Goal: Information Seeking & Learning: Learn about a topic

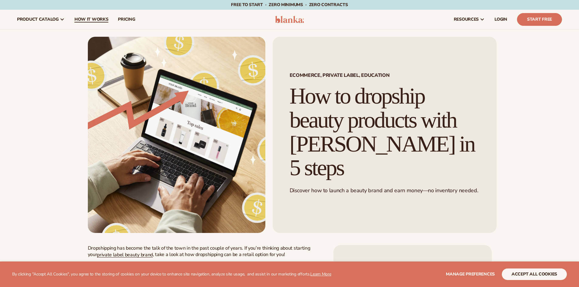
click at [98, 19] on span "How It Works" at bounding box center [91, 19] width 34 height 5
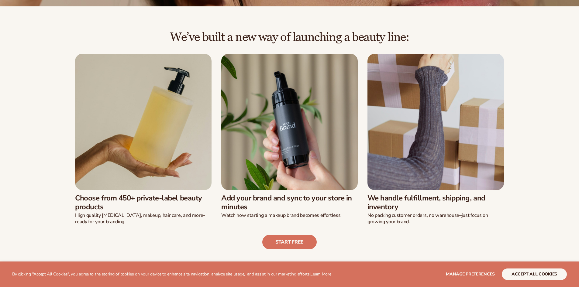
scroll to position [152, 0]
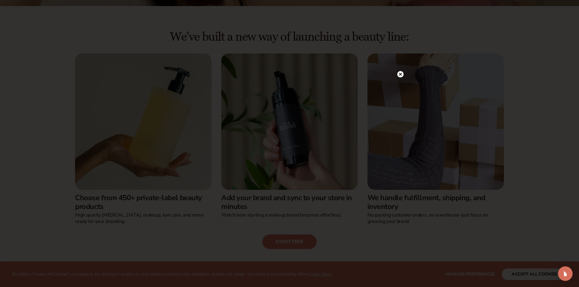
click at [400, 74] on icon at bounding box center [400, 74] width 3 height 3
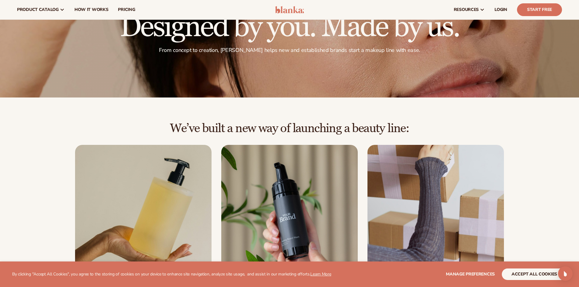
scroll to position [0, 0]
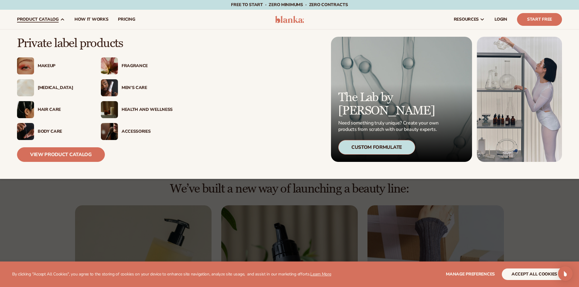
click at [53, 88] on div "[MEDICAL_DATA]" at bounding box center [63, 87] width 51 height 5
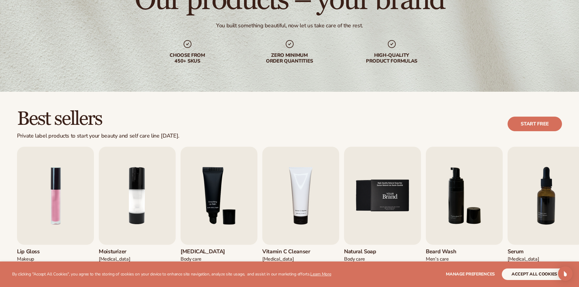
scroll to position [152, 0]
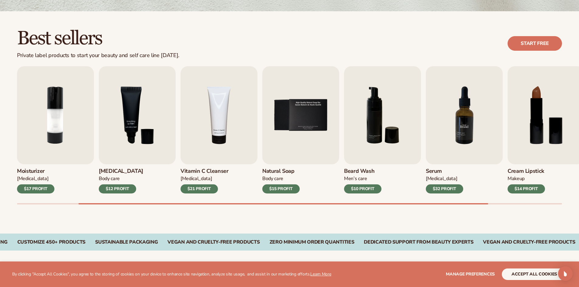
click at [450, 113] on img "7 / 9" at bounding box center [464, 115] width 77 height 98
